Goal: Task Accomplishment & Management: Use online tool/utility

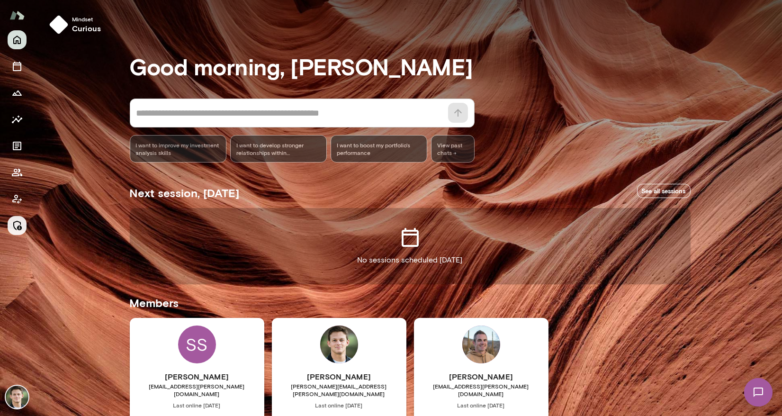
click at [12, 226] on icon "Manage" at bounding box center [16, 225] width 11 height 11
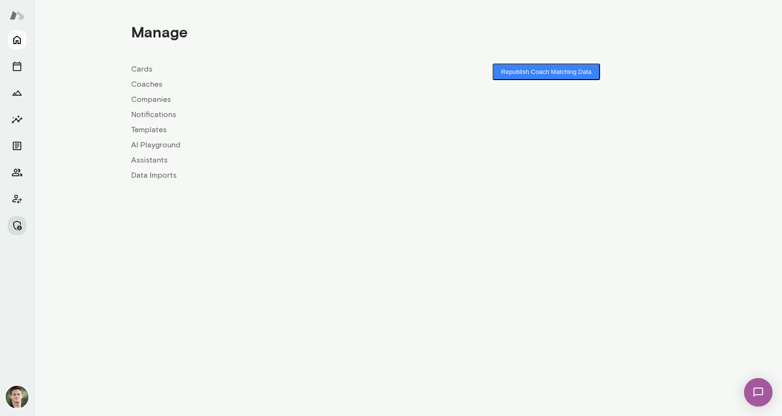
click at [16, 46] on button "Home" at bounding box center [17, 39] width 19 height 19
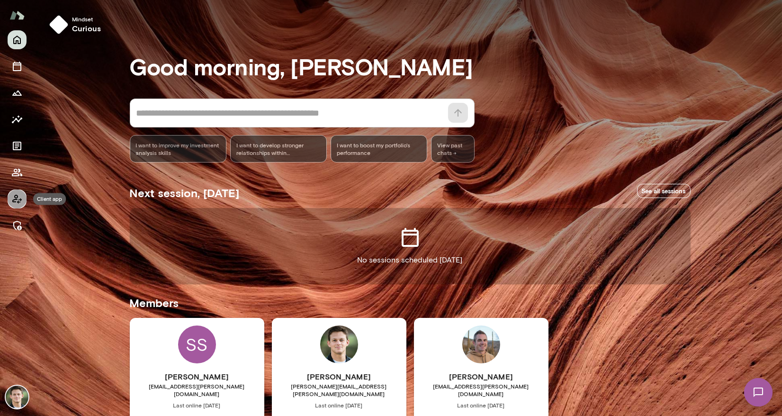
click at [18, 199] on icon "Client app" at bounding box center [16, 198] width 11 height 11
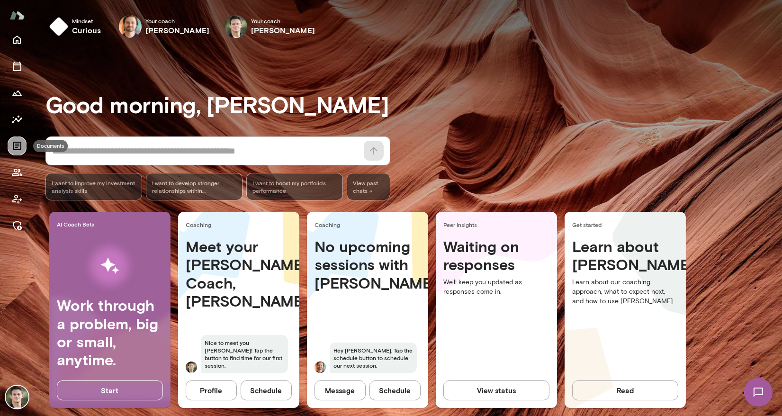
click at [17, 143] on icon "Documents" at bounding box center [17, 146] width 9 height 9
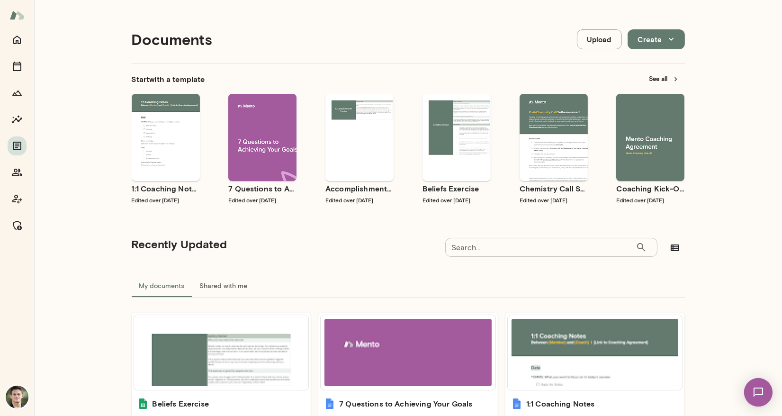
click at [603, 42] on button "Upload" at bounding box center [599, 39] width 45 height 20
click at [660, 30] on button "Create" at bounding box center [656, 39] width 57 height 20
click at [361, 129] on span "Use template" at bounding box center [365, 130] width 35 height 8
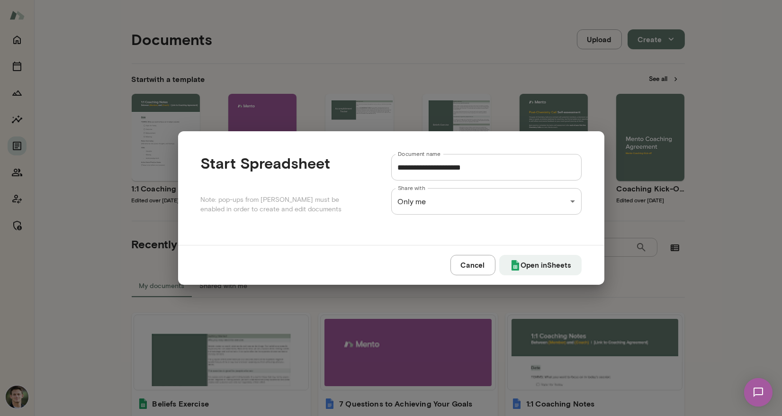
click at [454, 22] on div "**********" at bounding box center [391, 22] width 782 height 0
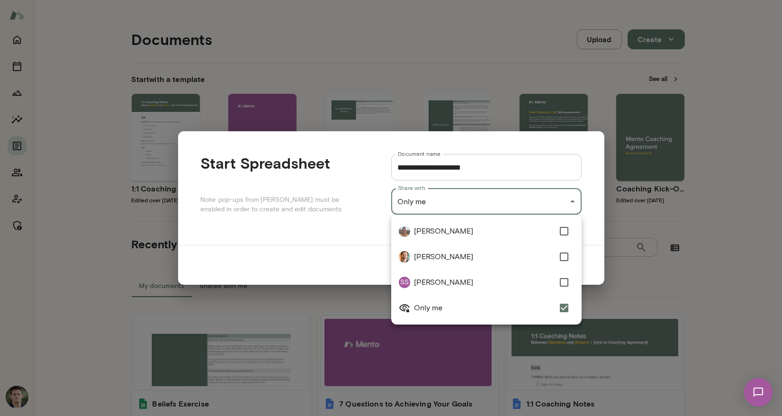
click at [342, 217] on div at bounding box center [391, 208] width 782 height 416
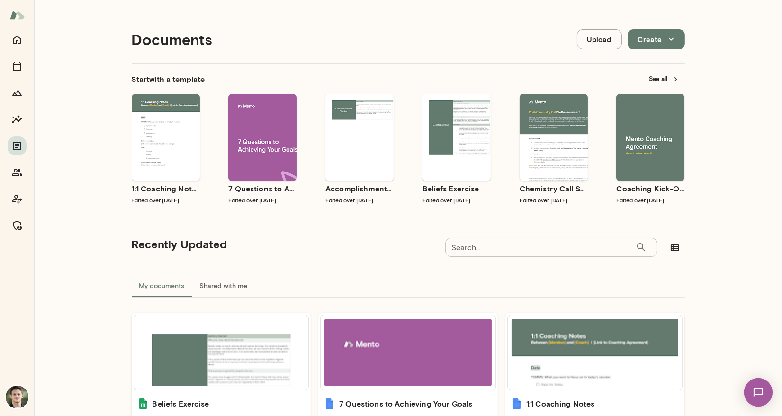
click at [355, 30] on div "Documents Upload Create" at bounding box center [408, 39] width 553 height 48
